Goal: Transaction & Acquisition: Obtain resource

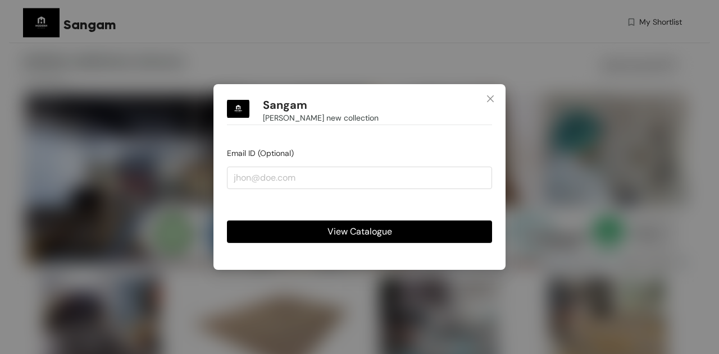
click at [359, 230] on span "View Catalogue" at bounding box center [359, 232] width 65 height 14
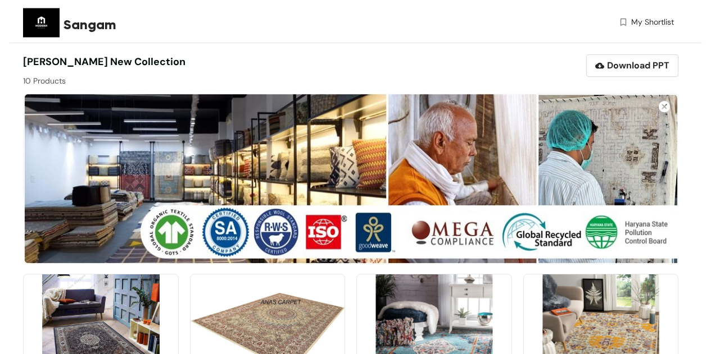
click at [379, 57] on div "Download PPT" at bounding box center [513, 65] width 327 height 22
drag, startPoint x: 67, startPoint y: 21, endPoint x: 116, endPoint y: 25, distance: 48.5
click at [116, 25] on span "Sangam" at bounding box center [89, 25] width 53 height 20
click at [541, 67] on div "Download PPT" at bounding box center [513, 65] width 327 height 22
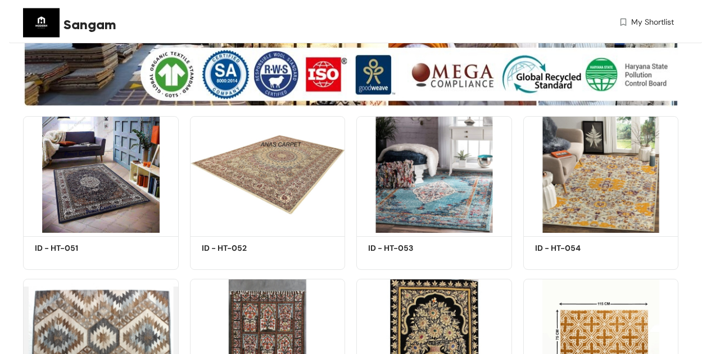
scroll to position [202, 0]
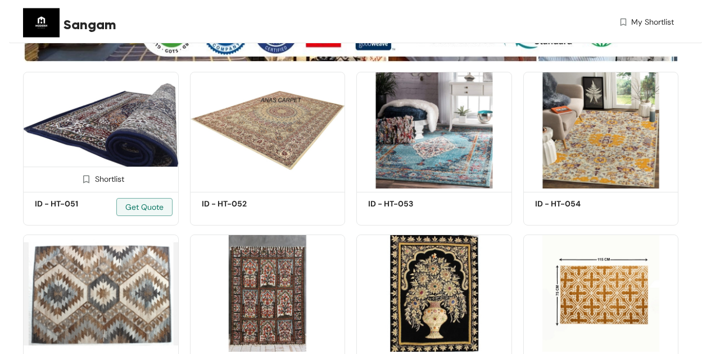
click at [86, 178] on img at bounding box center [86, 179] width 11 height 11
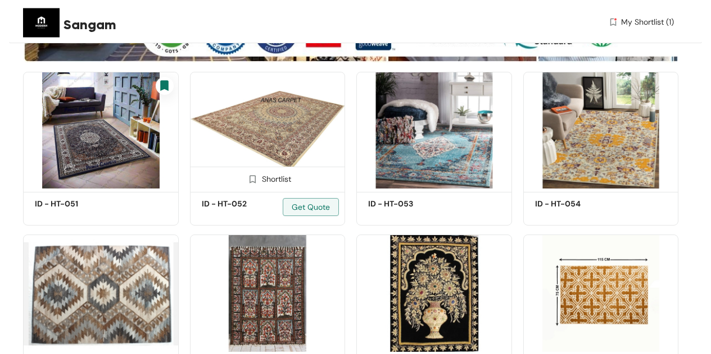
click at [259, 180] on span at bounding box center [253, 182] width 18 height 18
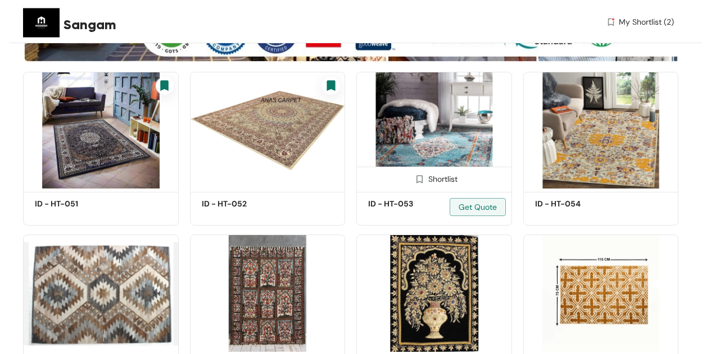
click at [419, 178] on img at bounding box center [419, 179] width 11 height 11
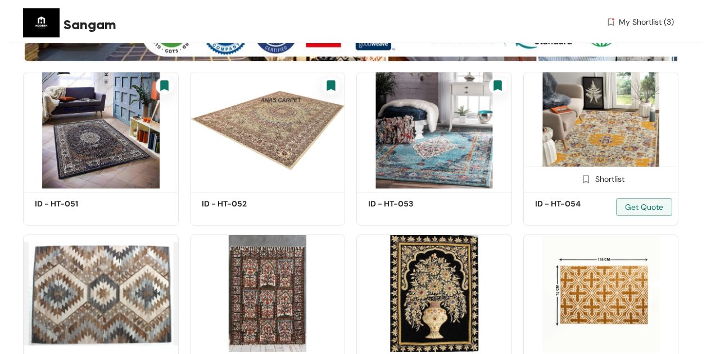
click at [606, 120] on img at bounding box center [601, 130] width 156 height 117
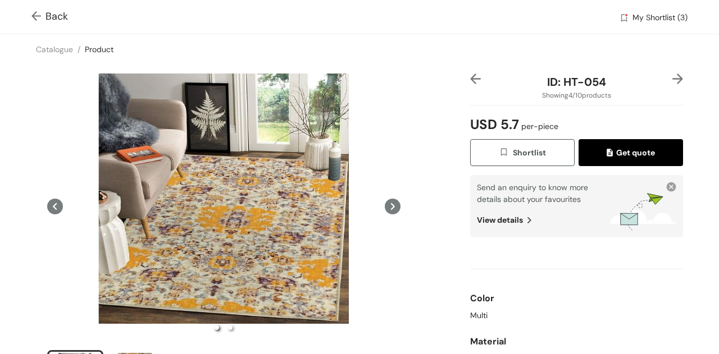
click at [459, 47] on div "Catalogue / Product /" at bounding box center [359, 49] width 719 height 30
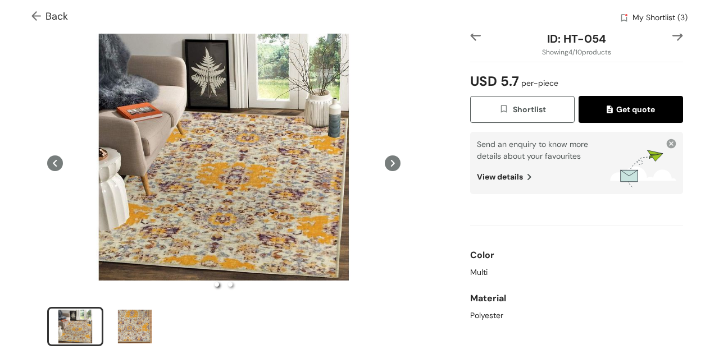
scroll to position [45, 0]
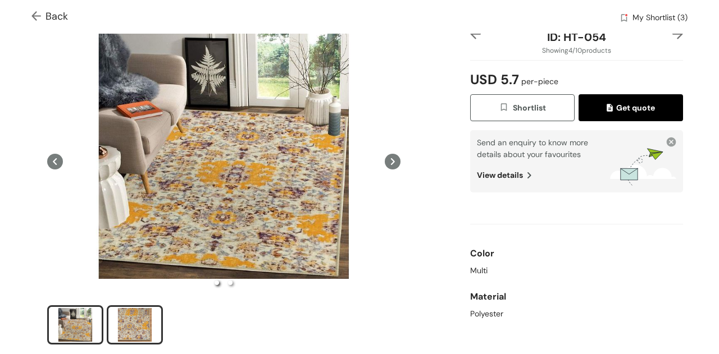
click at [137, 320] on div "slide item 2" at bounding box center [135, 325] width 51 height 34
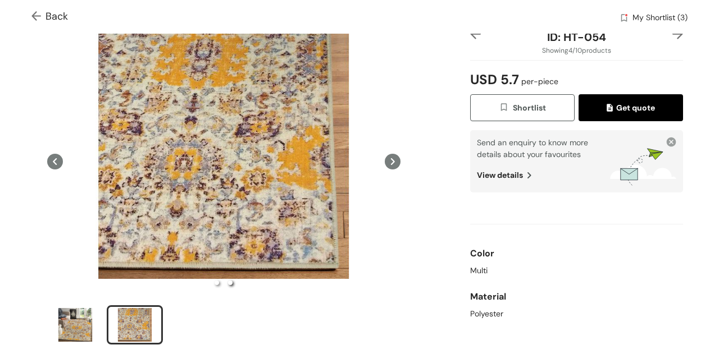
click at [614, 108] on span "Get quote" at bounding box center [631, 108] width 48 height 12
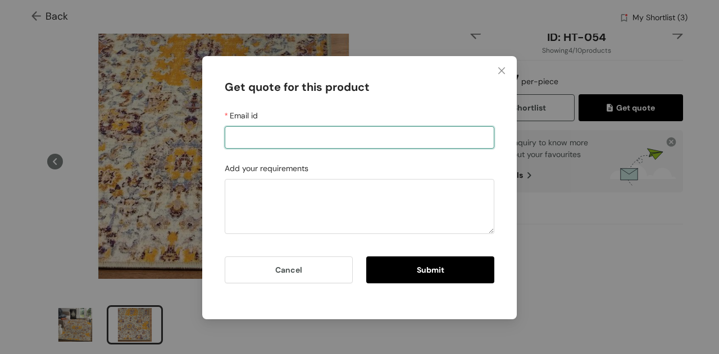
click at [374, 134] on input "Email id" at bounding box center [360, 137] width 270 height 22
type input "sangam.t@sourcewiz.co"
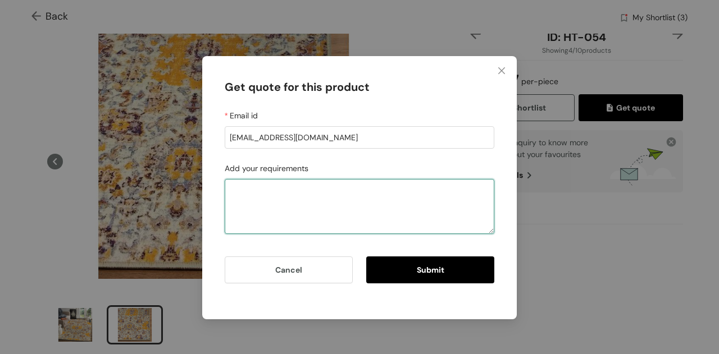
click at [355, 199] on textarea "Add your requirements" at bounding box center [360, 206] width 270 height 55
type textarea "Can you send me a sample of this and alsosome other colours?"
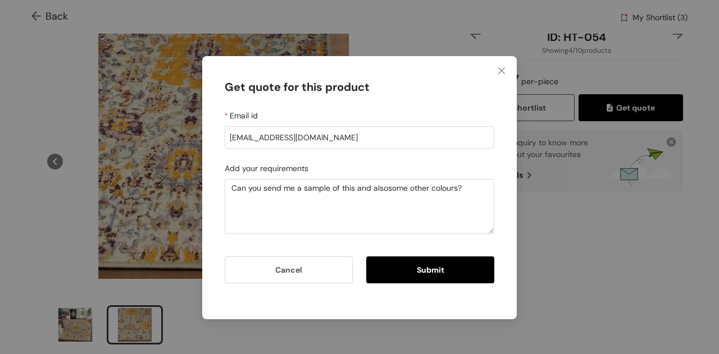
click at [436, 270] on span "Submit" at bounding box center [431, 270] width 28 height 12
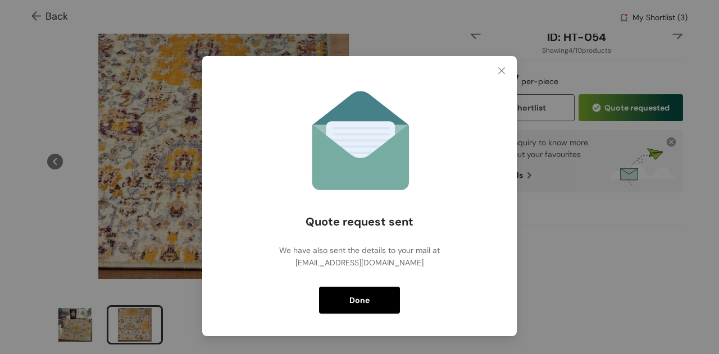
click at [365, 299] on span "Done" at bounding box center [359, 300] width 20 height 12
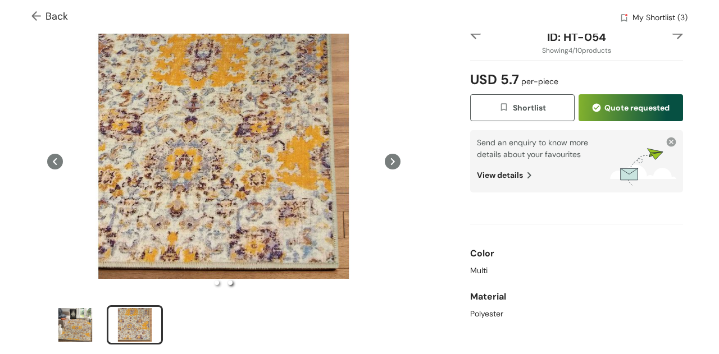
click at [672, 34] on img at bounding box center [677, 34] width 11 height 11
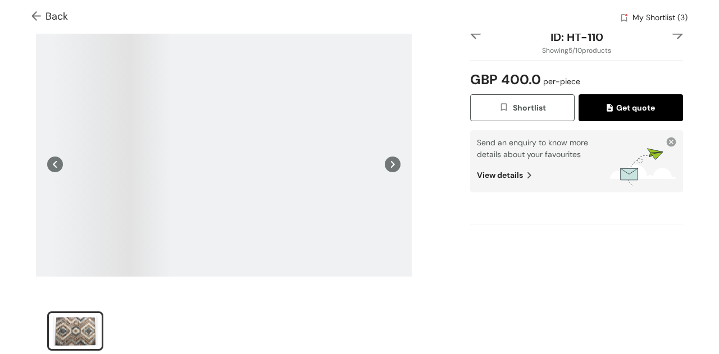
click at [666, 34] on div "Back My Shortlist (3) Catalogue / Product / ID: HT-110 Showing 5 / 10 products …" at bounding box center [359, 307] width 719 height 704
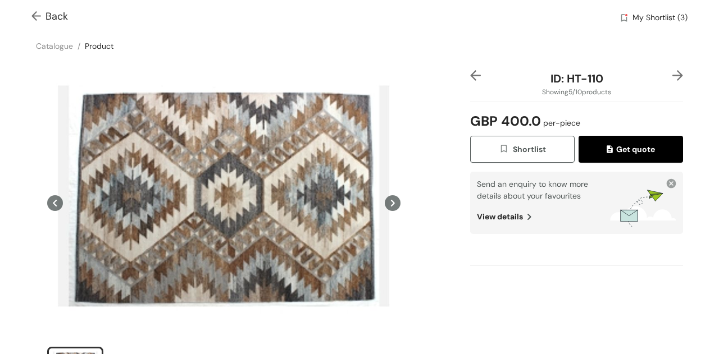
scroll to position [0, 0]
